Goal: Transaction & Acquisition: Purchase product/service

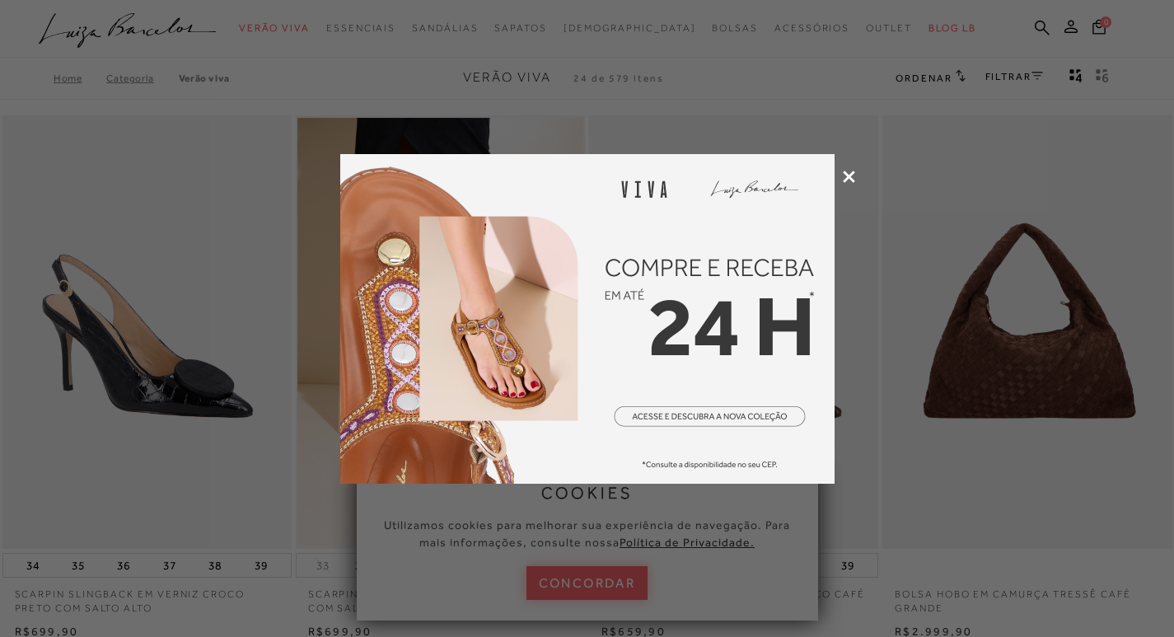
click at [848, 175] on icon at bounding box center [849, 176] width 12 height 12
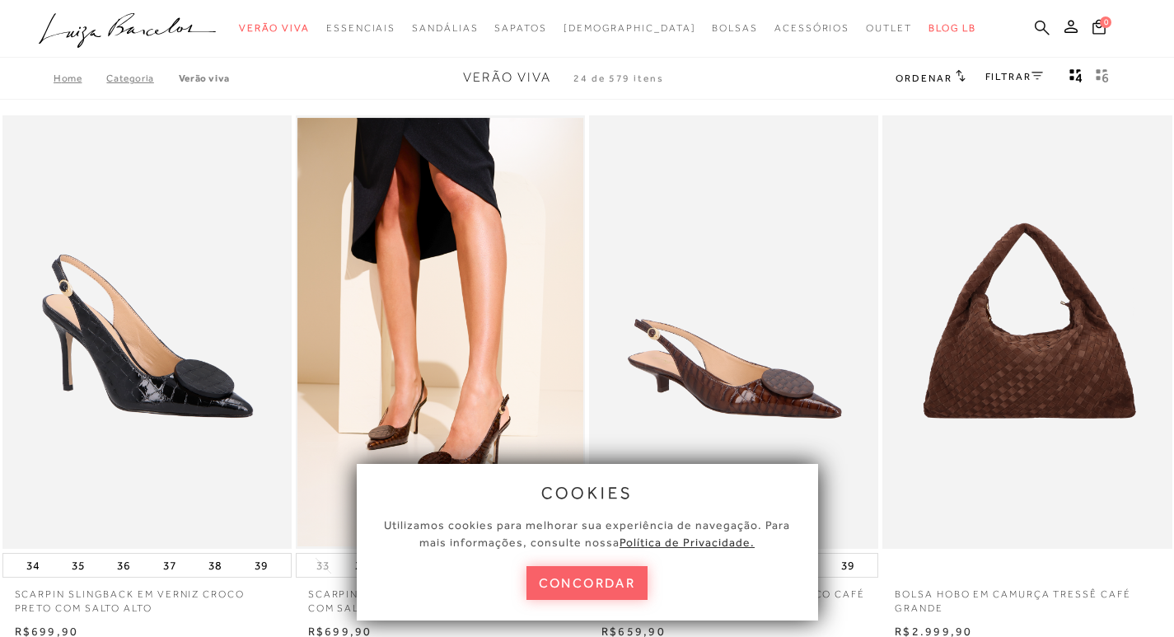
click at [1038, 26] on icon at bounding box center [1041, 28] width 15 height 16
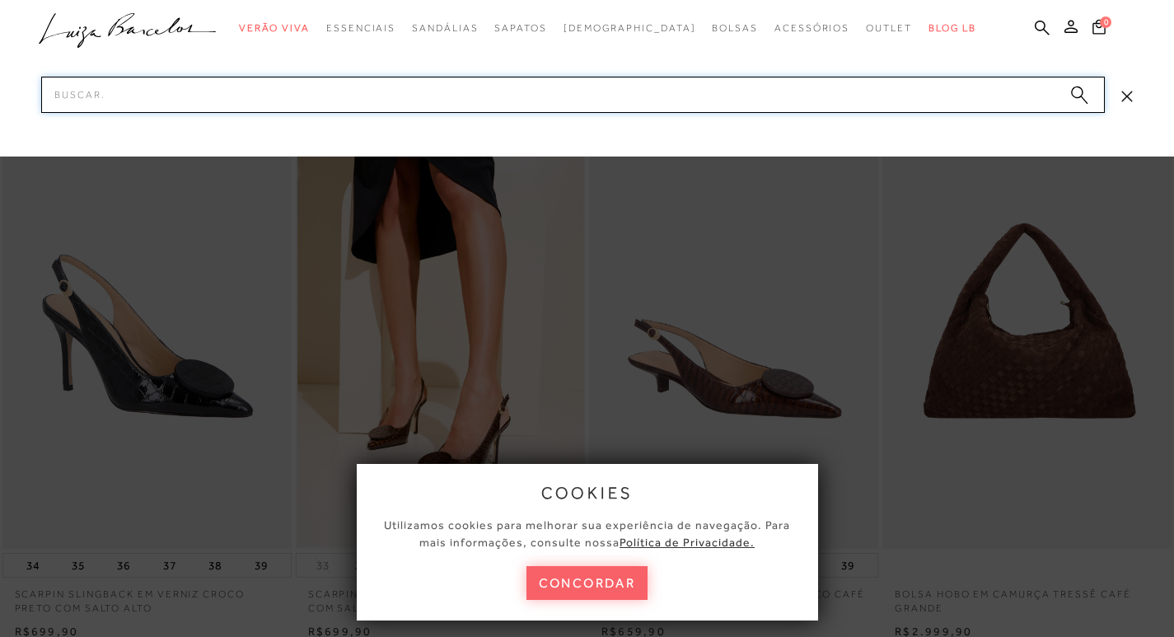
click at [321, 94] on input "Pesquisar" at bounding box center [572, 95] width 1063 height 36
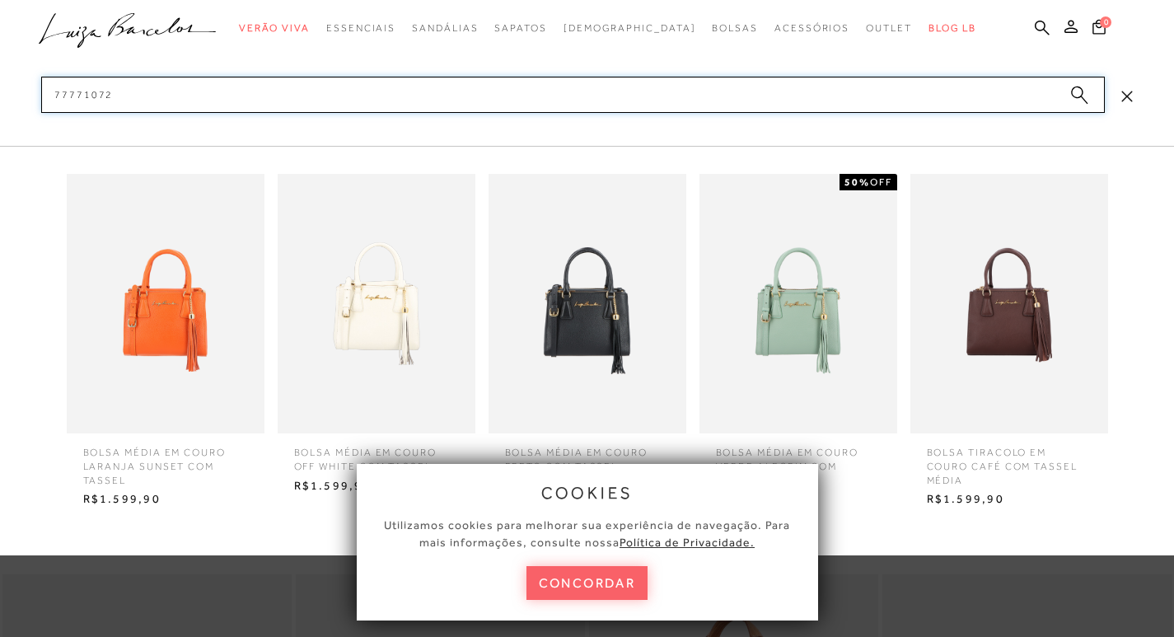
scroll to position [165, 0]
type input "77771072"
click at [603, 580] on button "concordar" at bounding box center [587, 583] width 122 height 34
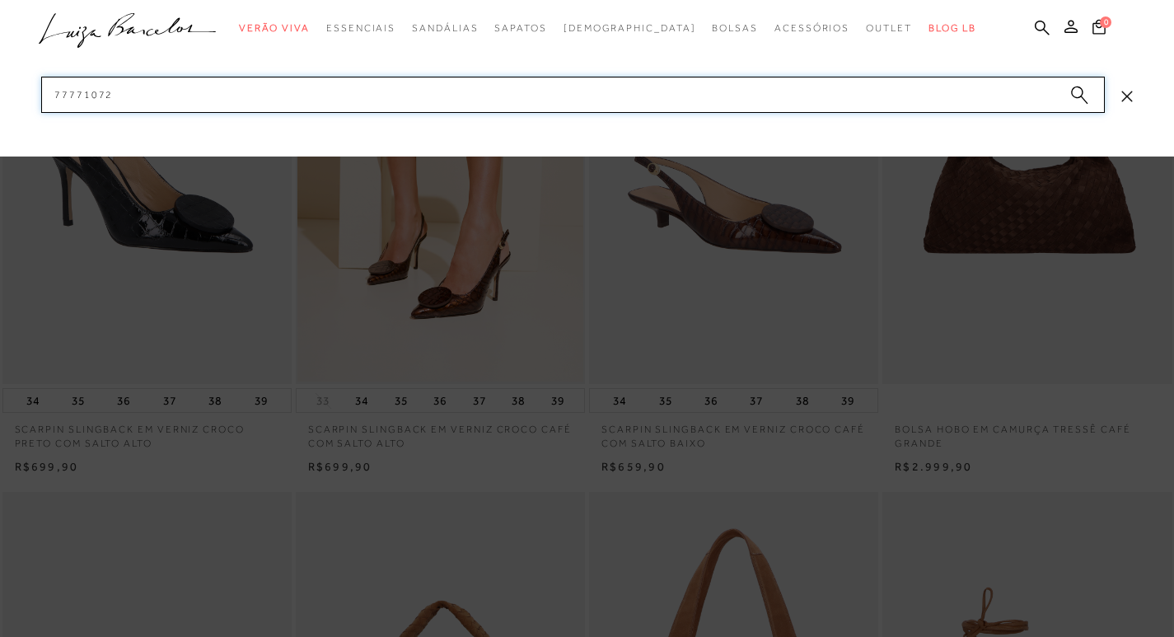
click at [214, 99] on input "77771072" at bounding box center [572, 95] width 1063 height 36
click at [1073, 91] on circle "submit" at bounding box center [1077, 92] width 12 height 12
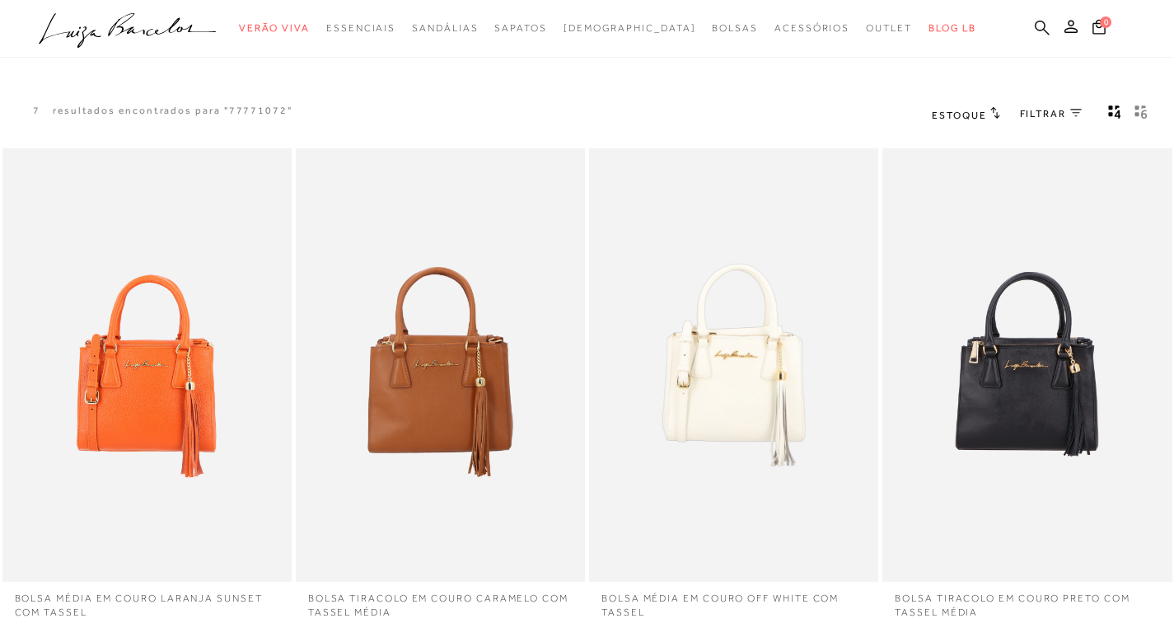
click at [1043, 24] on icon at bounding box center [1041, 28] width 15 height 16
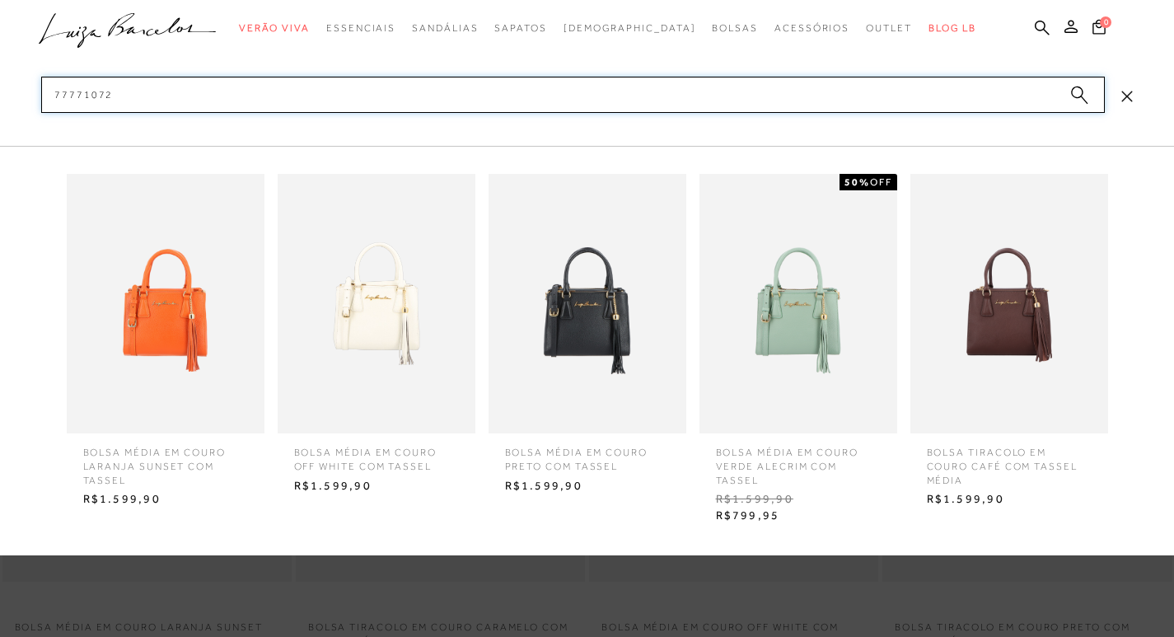
type input "77771072"
click at [368, 317] on img at bounding box center [377, 303] width 198 height 259
